Goal: Check status: Check status

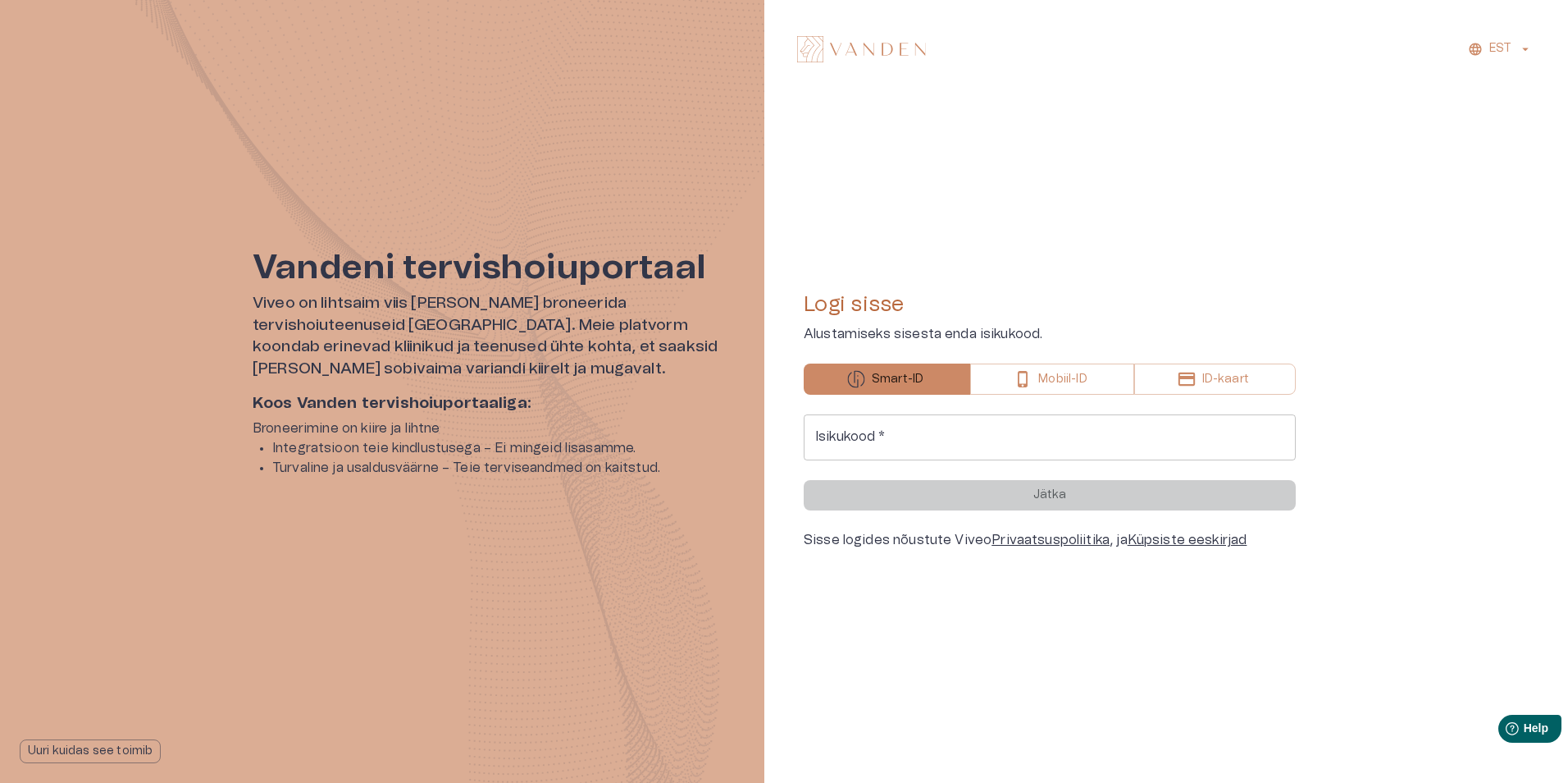
click at [1043, 376] on p "Mobiil-ID" at bounding box center [1062, 379] width 49 height 17
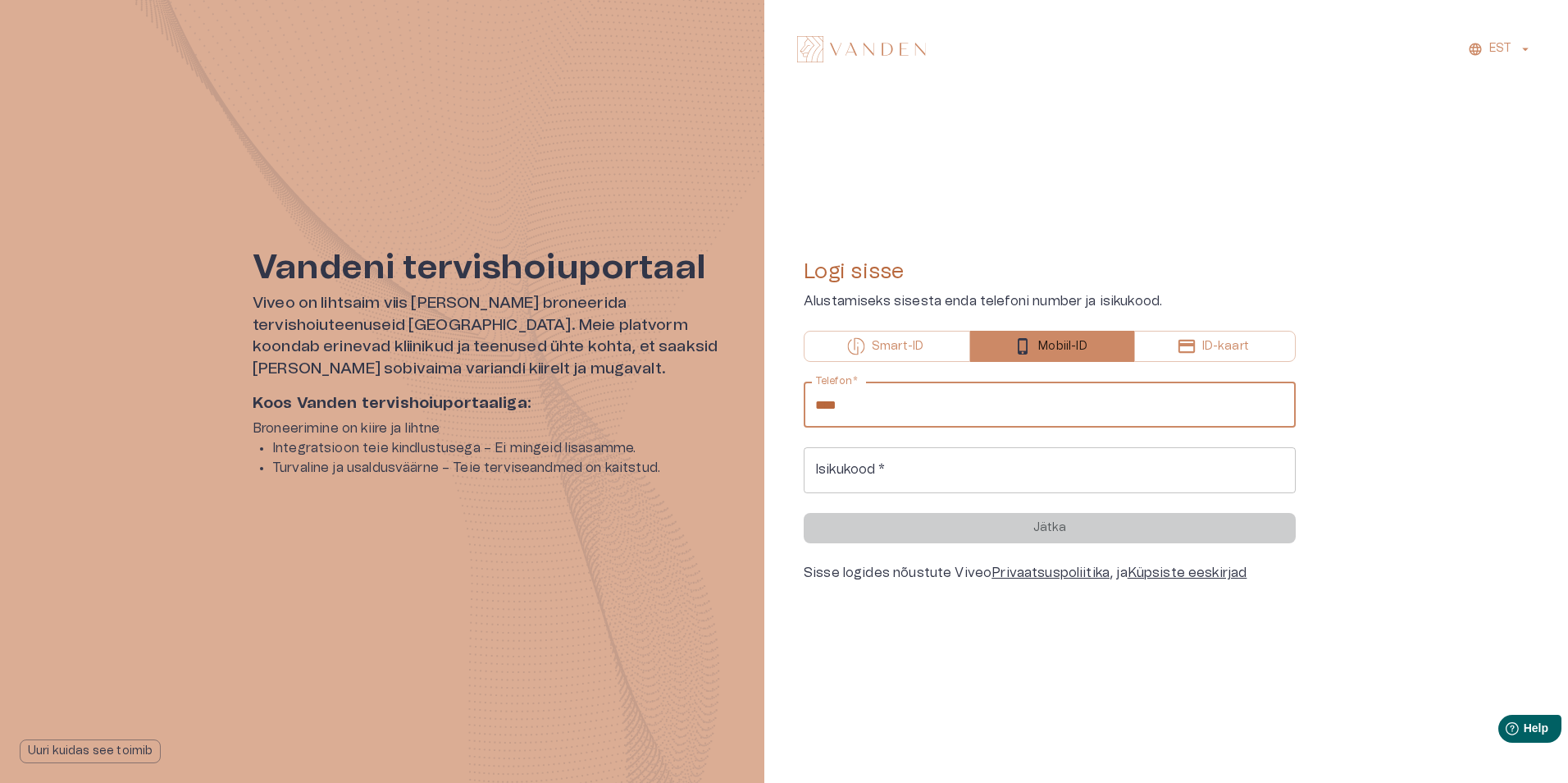
click at [940, 410] on input "****" at bounding box center [1050, 405] width 492 height 46
type input "**********"
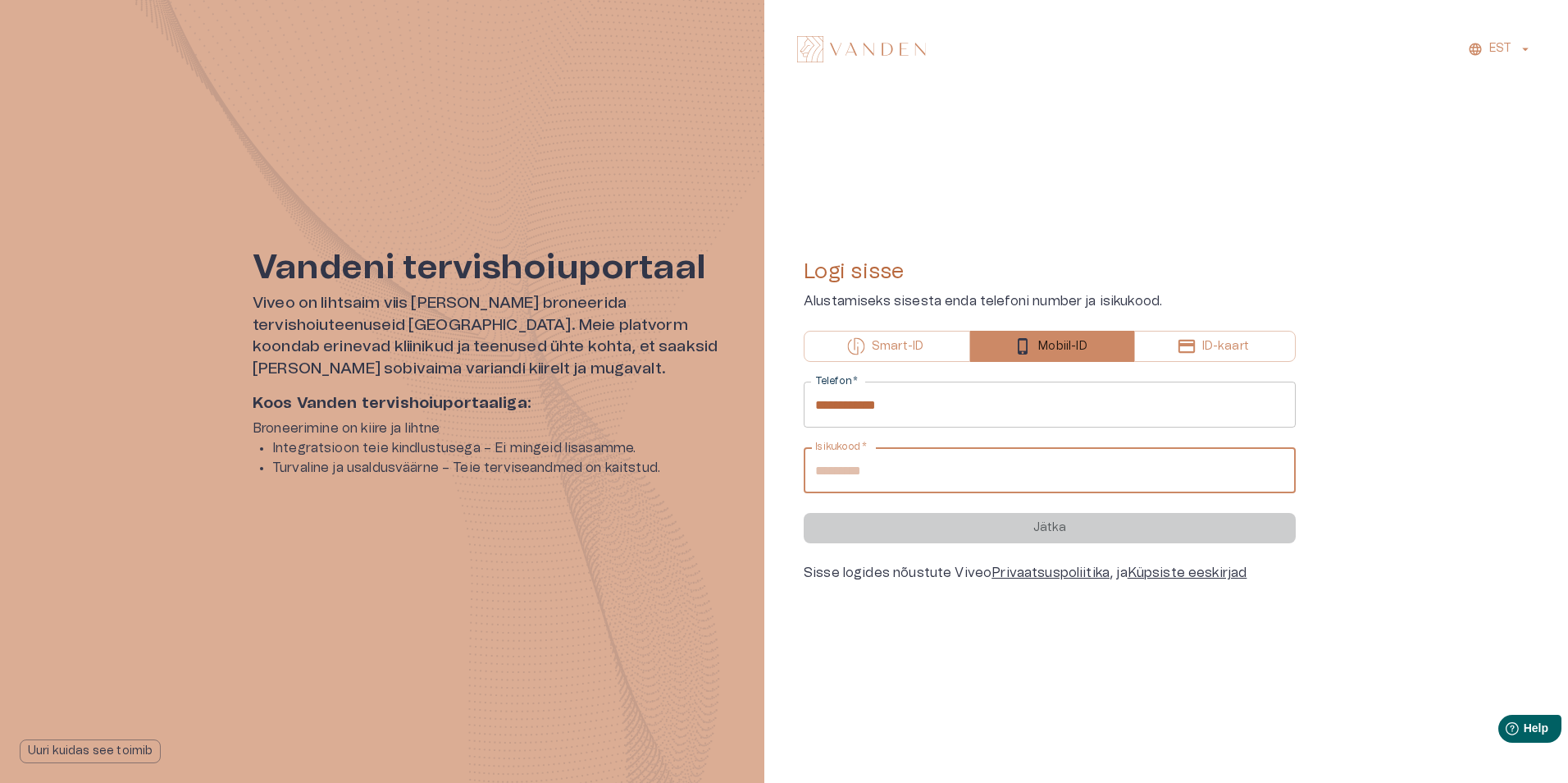
click at [898, 478] on input "Isikukood   *" at bounding box center [1050, 470] width 492 height 46
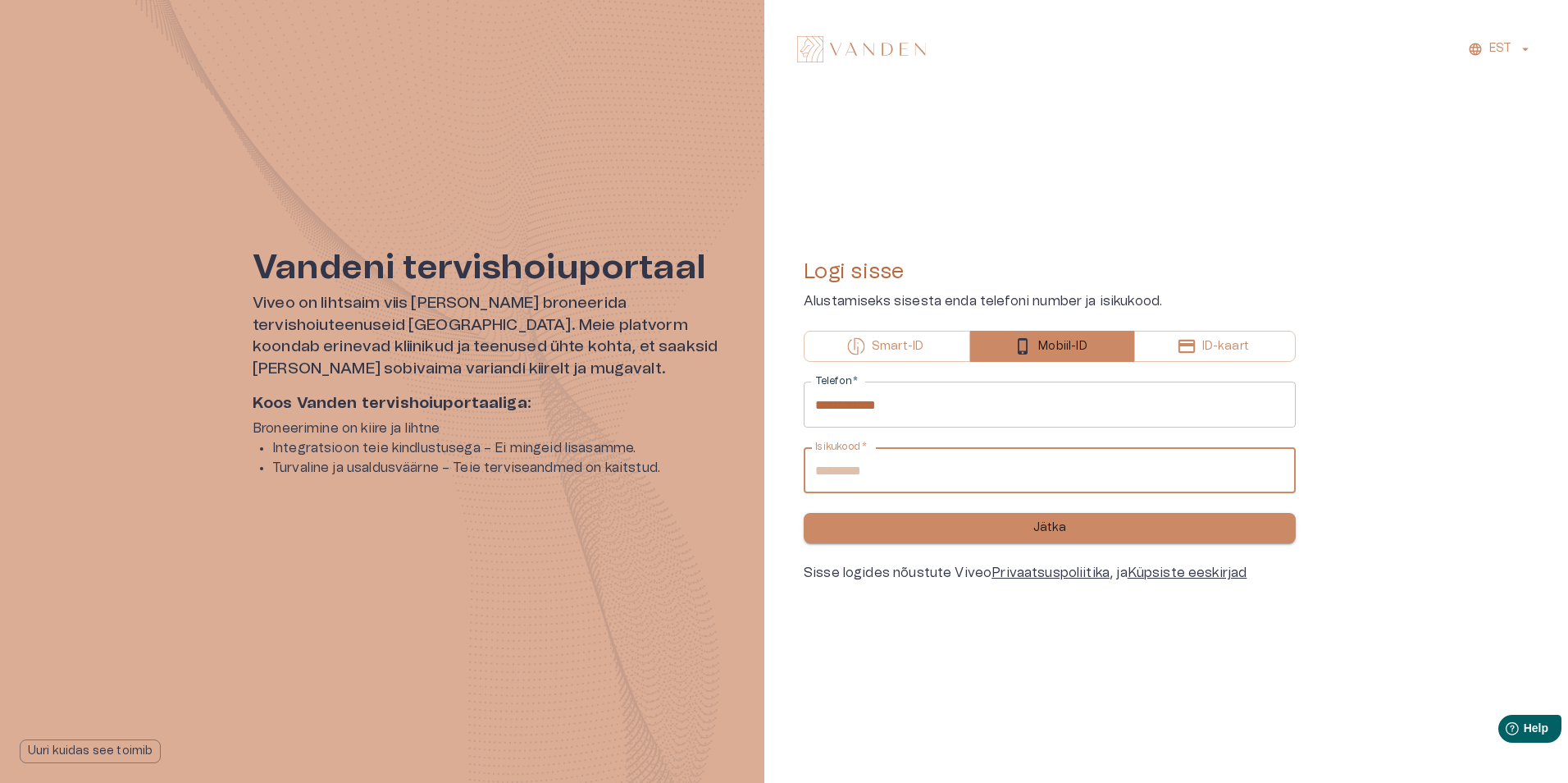
type input "**********"
click at [1024, 534] on button "Jätka" at bounding box center [1050, 528] width 492 height 30
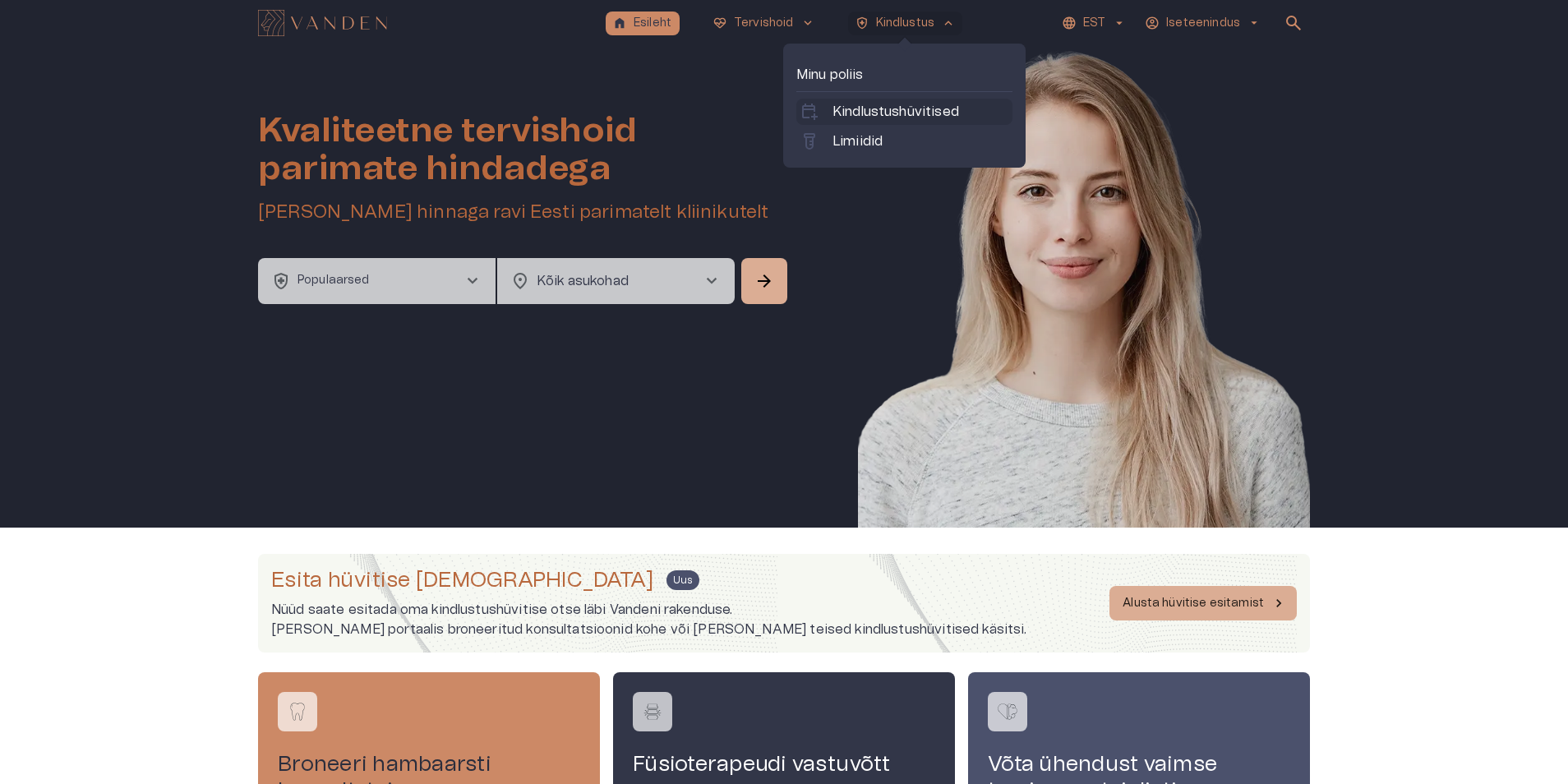
click at [893, 111] on p "Kindlustushüvitised" at bounding box center [895, 112] width 127 height 20
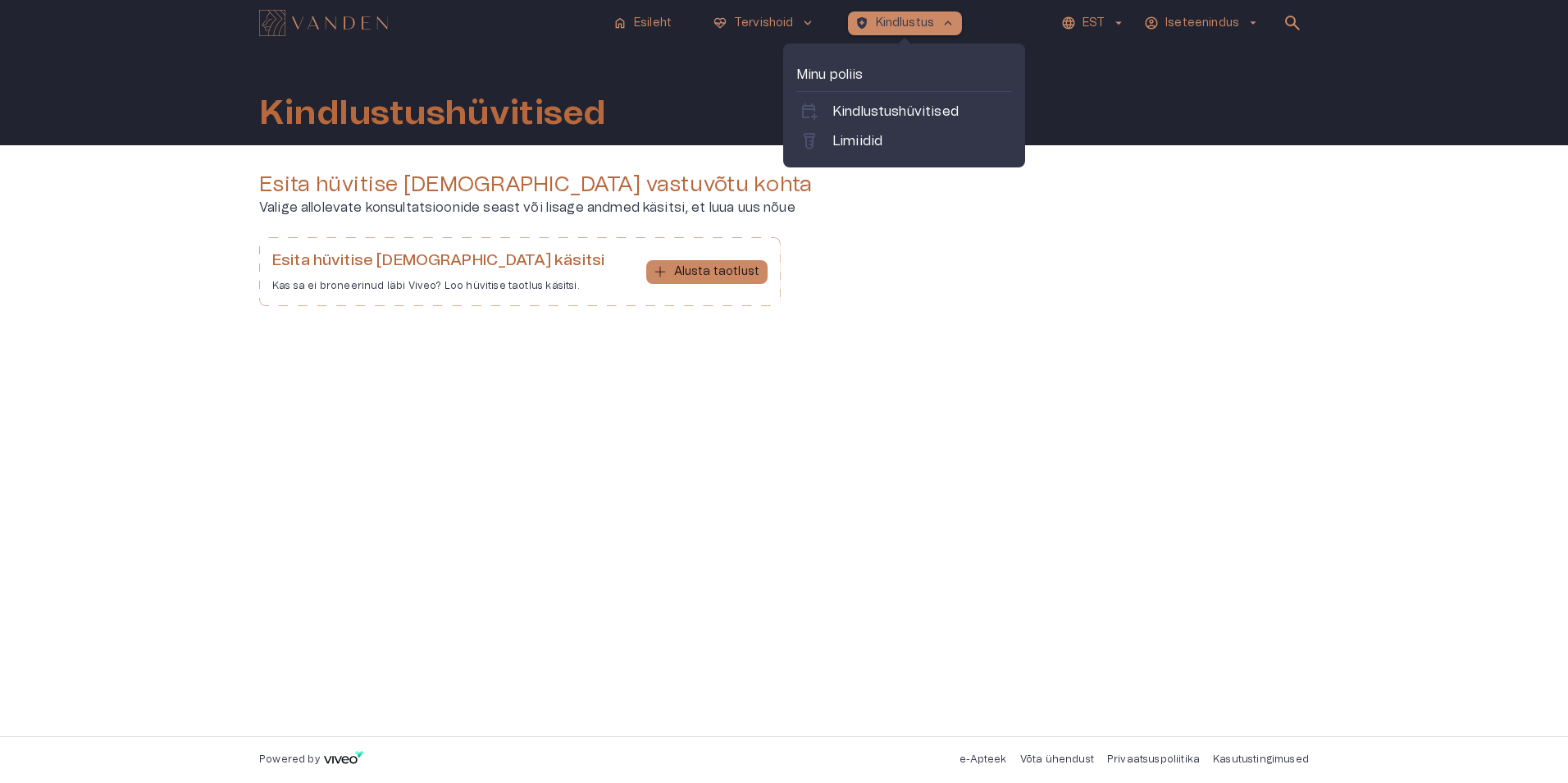
click at [900, 31] on p "Kindlustus" at bounding box center [905, 23] width 59 height 17
click at [868, 137] on p "Limiidid" at bounding box center [857, 142] width 50 height 20
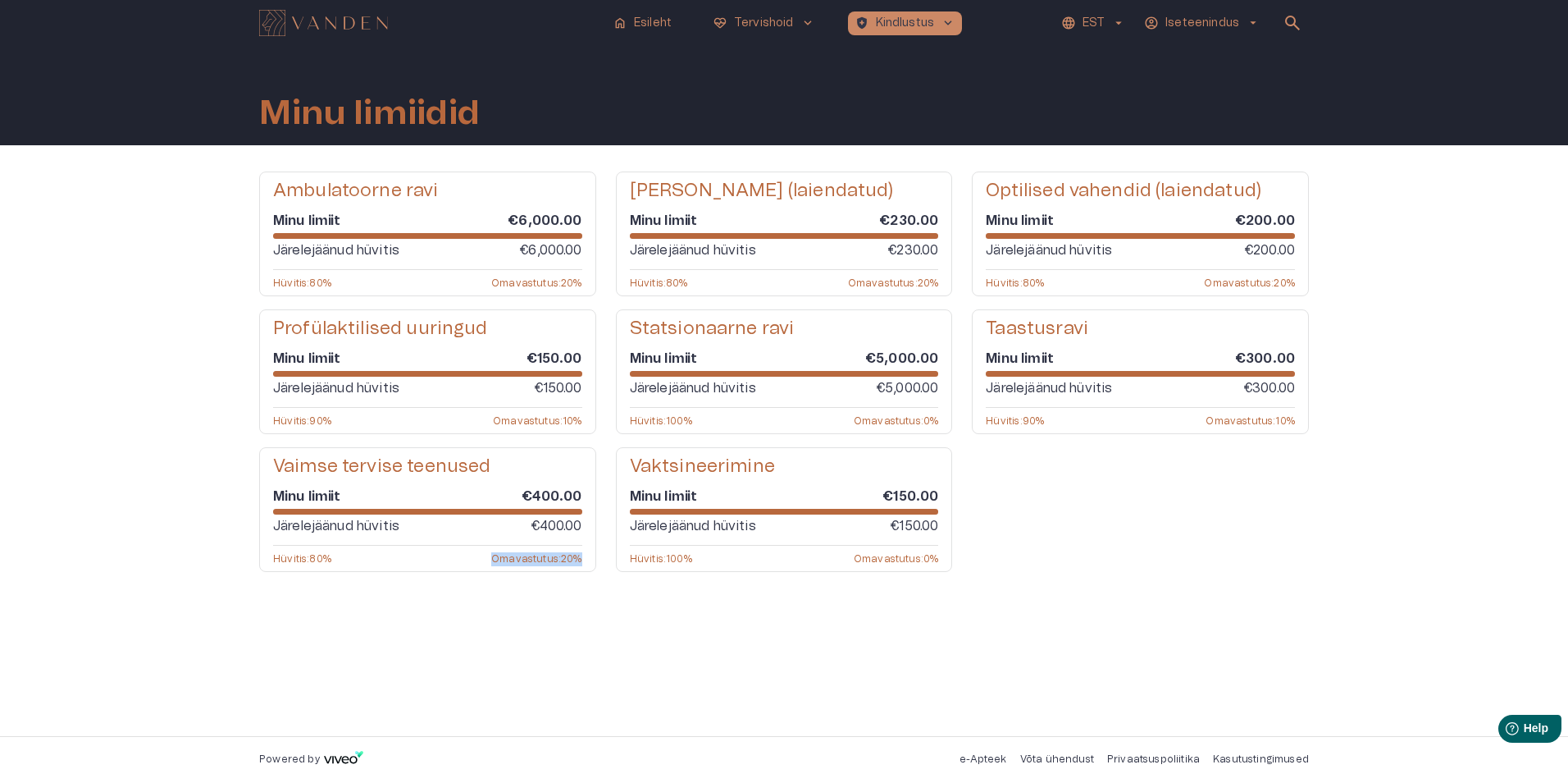
drag, startPoint x: 492, startPoint y: 560, endPoint x: 598, endPoint y: 571, distance: 106.6
click at [598, 571] on div "Ambulatoorne ravi Minu limiit €6,000.00 Järelejäänud hüvitis €6,000.00 Hüvitis …" at bounding box center [784, 371] width 1050 height 400
drag, startPoint x: 598, startPoint y: 571, endPoint x: 581, endPoint y: 608, distance: 40.7
click at [581, 608] on div "Ambulatoorne ravi Minu limiit €6,000.00 Järelejäänud hüvitis €6,000.00 Hüvitis …" at bounding box center [784, 441] width 1050 height 539
drag, startPoint x: 488, startPoint y: 554, endPoint x: 593, endPoint y: 576, distance: 107.3
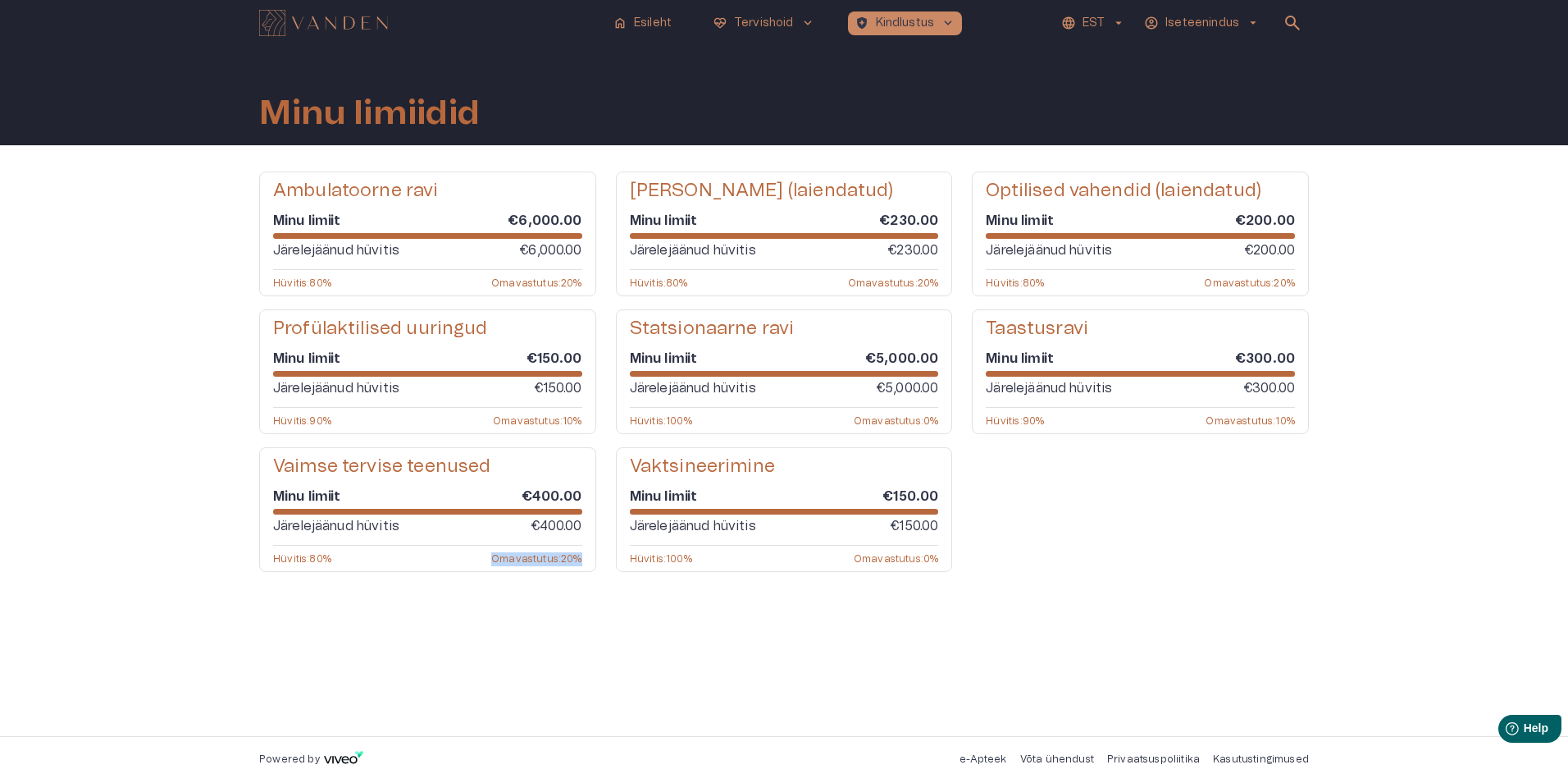
click at [593, 576] on div "Ambulatoorne ravi Minu limiit €6,000.00 Järelejäänud hüvitis €6,000.00 Hüvitis …" at bounding box center [784, 385] width 1050 height 427
drag, startPoint x: 593, startPoint y: 576, endPoint x: 596, endPoint y: 586, distance: 10.4
click at [596, 586] on div "Ambulatoorne ravi Minu limiit €6,000.00 Järelejäänud hüvitis €6,000.00 Hüvitis …" at bounding box center [784, 385] width 1050 height 427
drag, startPoint x: 580, startPoint y: 558, endPoint x: 501, endPoint y: 551, distance: 79.3
click at [501, 551] on div "Vaimse tervise teenused Minu limiit €400.00 Järelejäänud hüvitis €400.00 Hüviti…" at bounding box center [428, 509] width 337 height 125
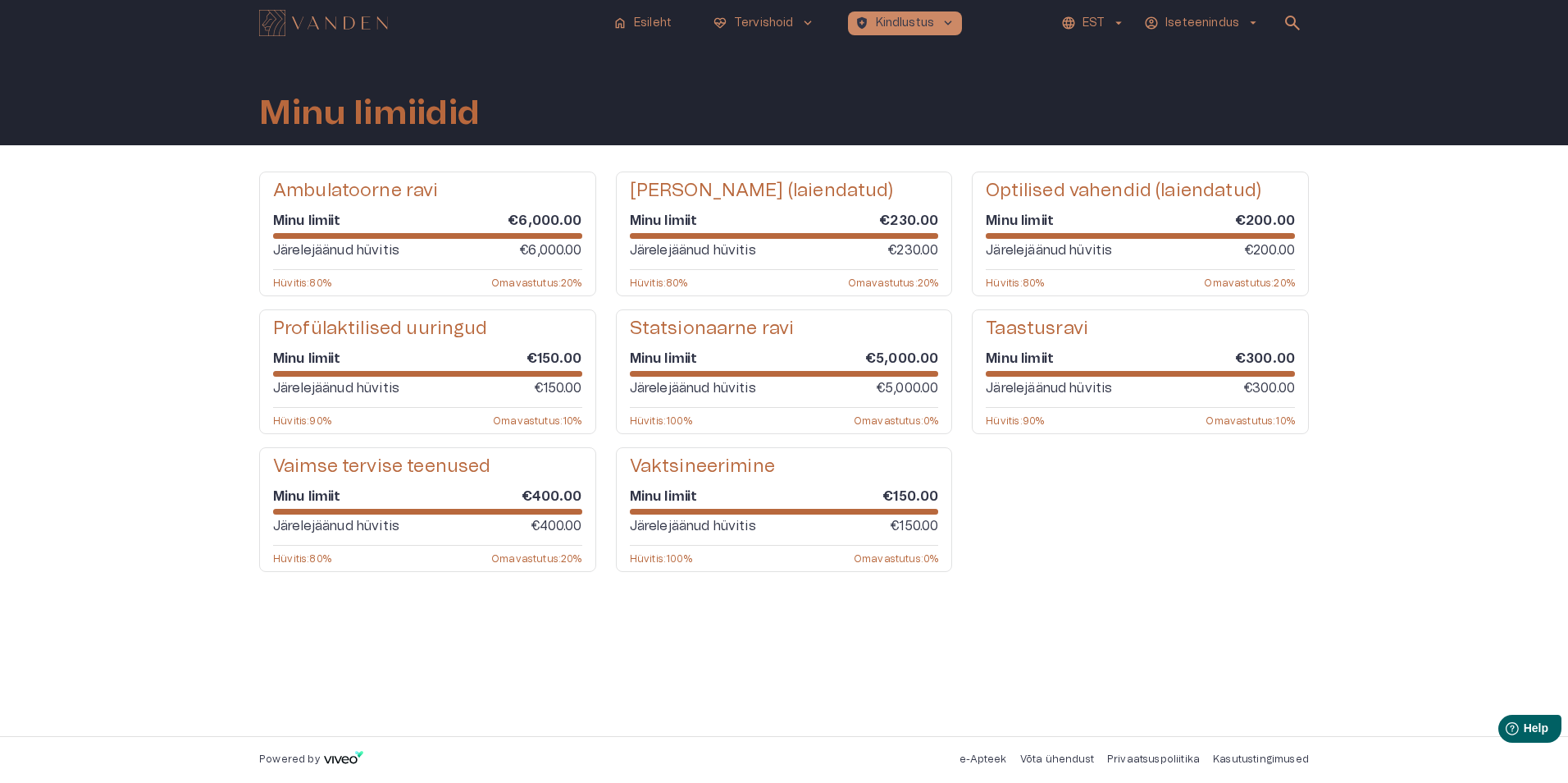
click at [815, 642] on div "Ambulatoorne ravi Minu limiit €6,000.00 Järelejäänud hüvitis €6,000.00 Hüvitis …" at bounding box center [784, 441] width 1050 height 539
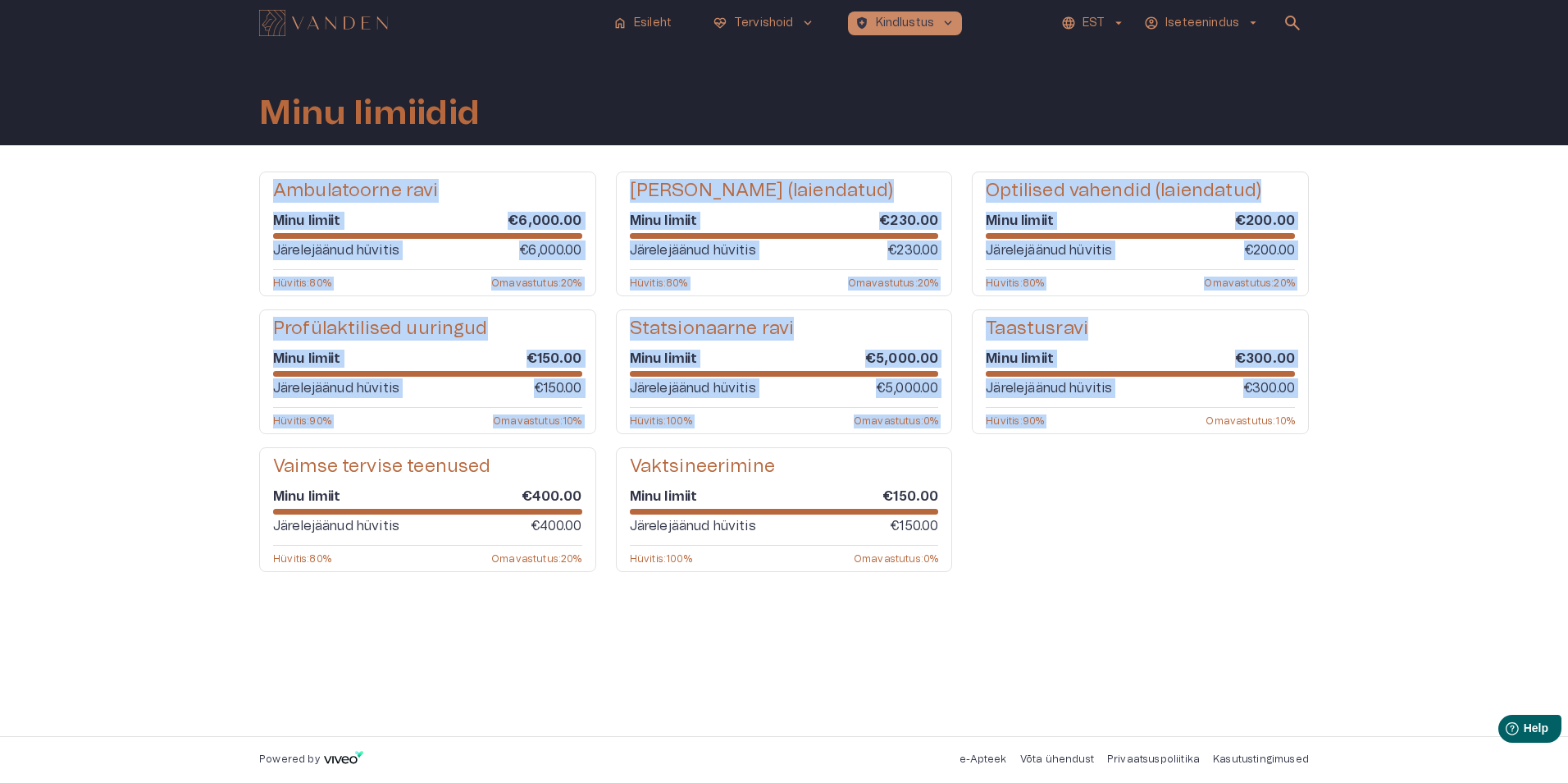
drag, startPoint x: 141, startPoint y: 155, endPoint x: 1183, endPoint y: 564, distance: 1119.4
click at [1183, 564] on div "Ambulatoorne ravi Minu limiit €6,000.00 Järelejäänud hüvitis €6,000.00 Hüvitis …" at bounding box center [784, 441] width 1568 height 590
click at [1183, 564] on div "Ambulatoorne ravi Minu limiit €6,000.00 Järelejäänud hüvitis €6,000.00 Hüvitis …" at bounding box center [784, 371] width 1050 height 400
